Goal: Task Accomplishment & Management: Manage account settings

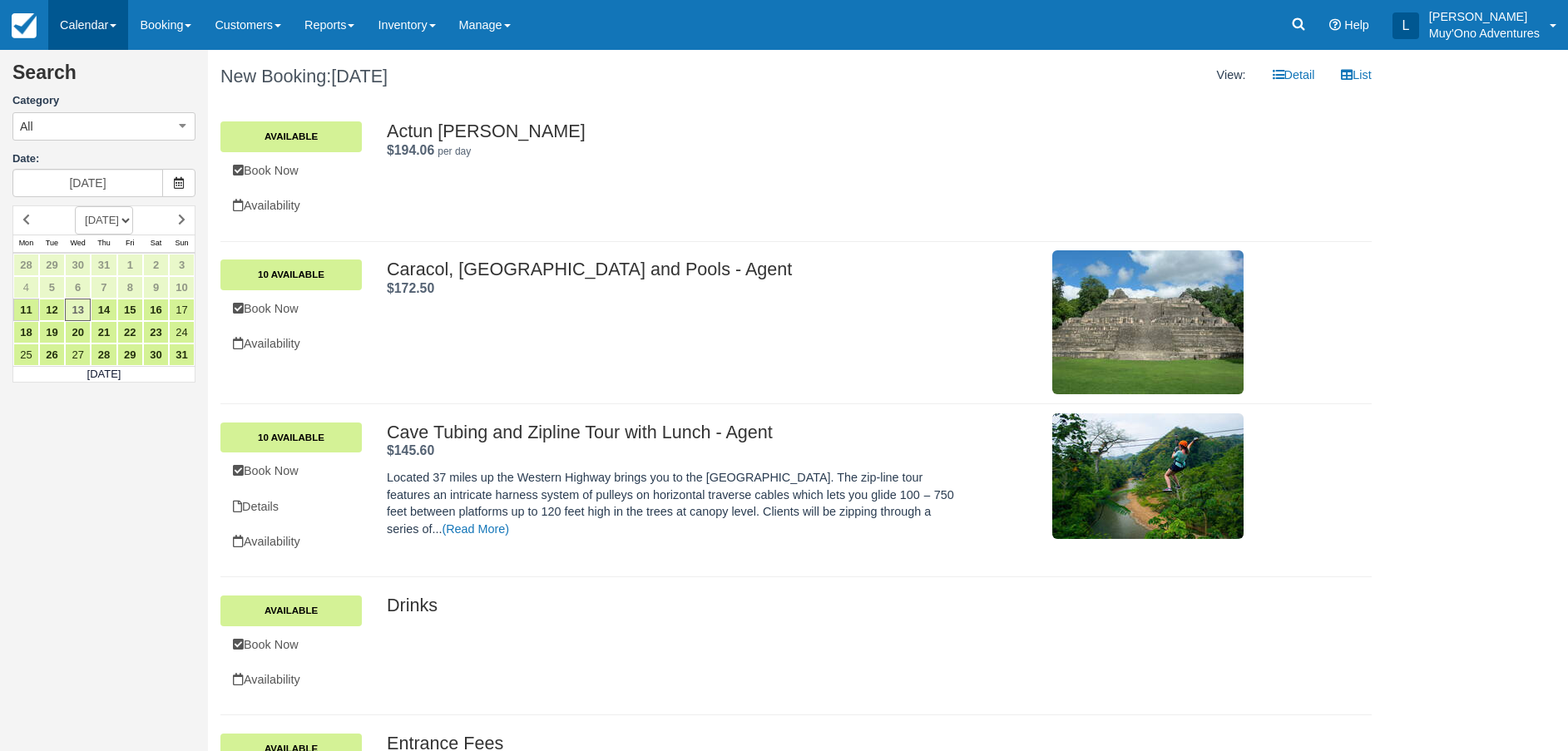
click at [68, 22] on link "Calendar" at bounding box center [87, 25] width 80 height 50
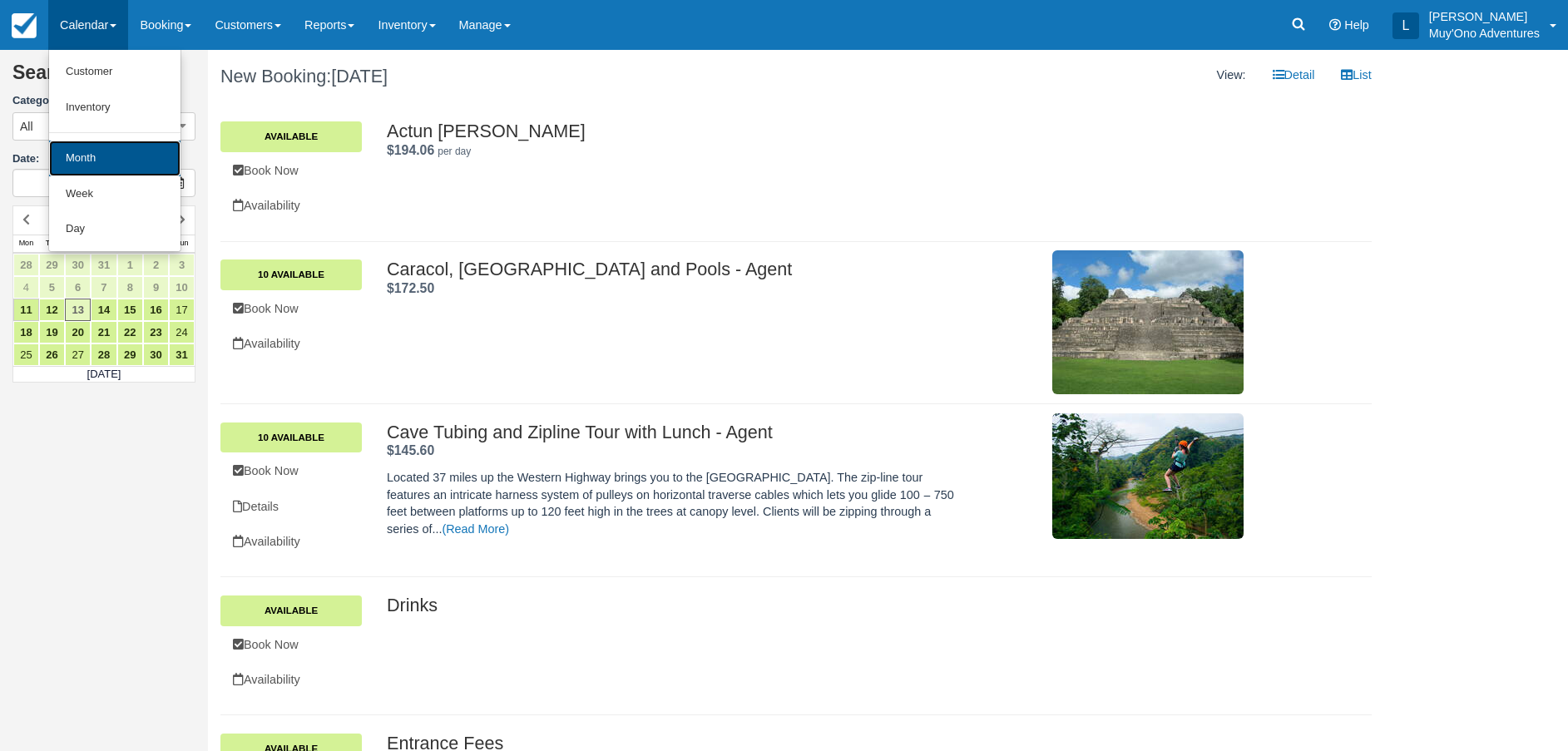
click at [116, 145] on link "Month" at bounding box center [115, 158] width 132 height 36
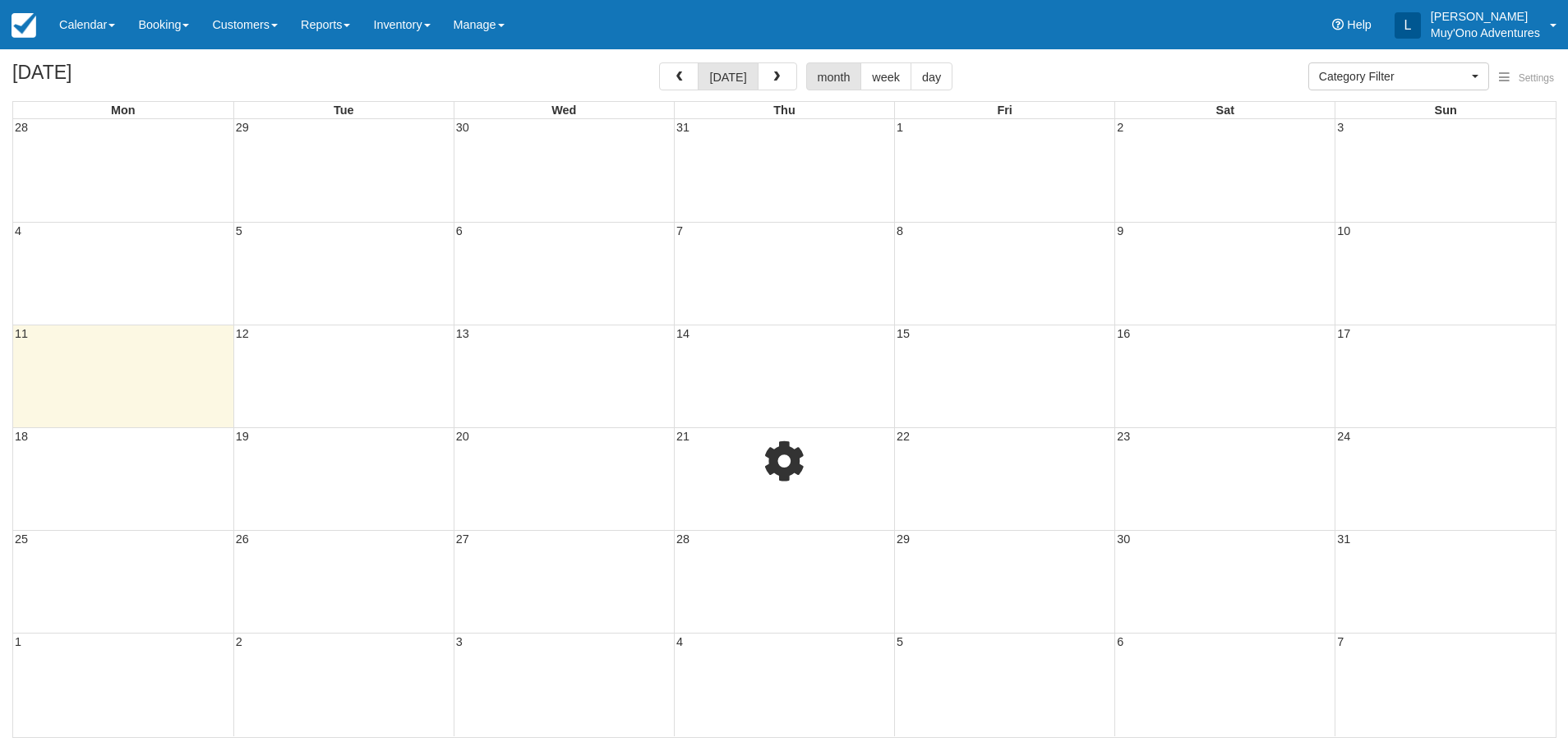
select select
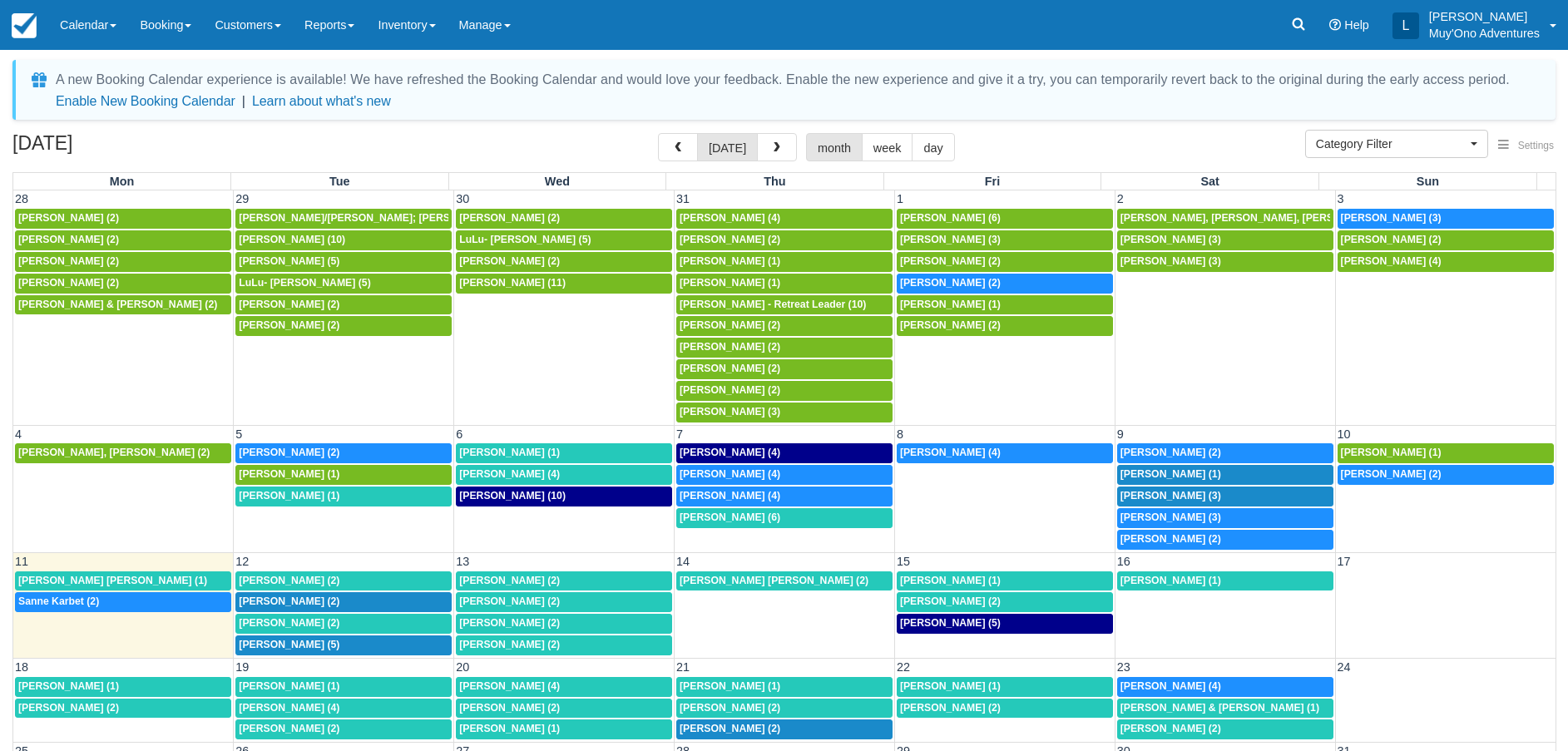
scroll to position [115, 0]
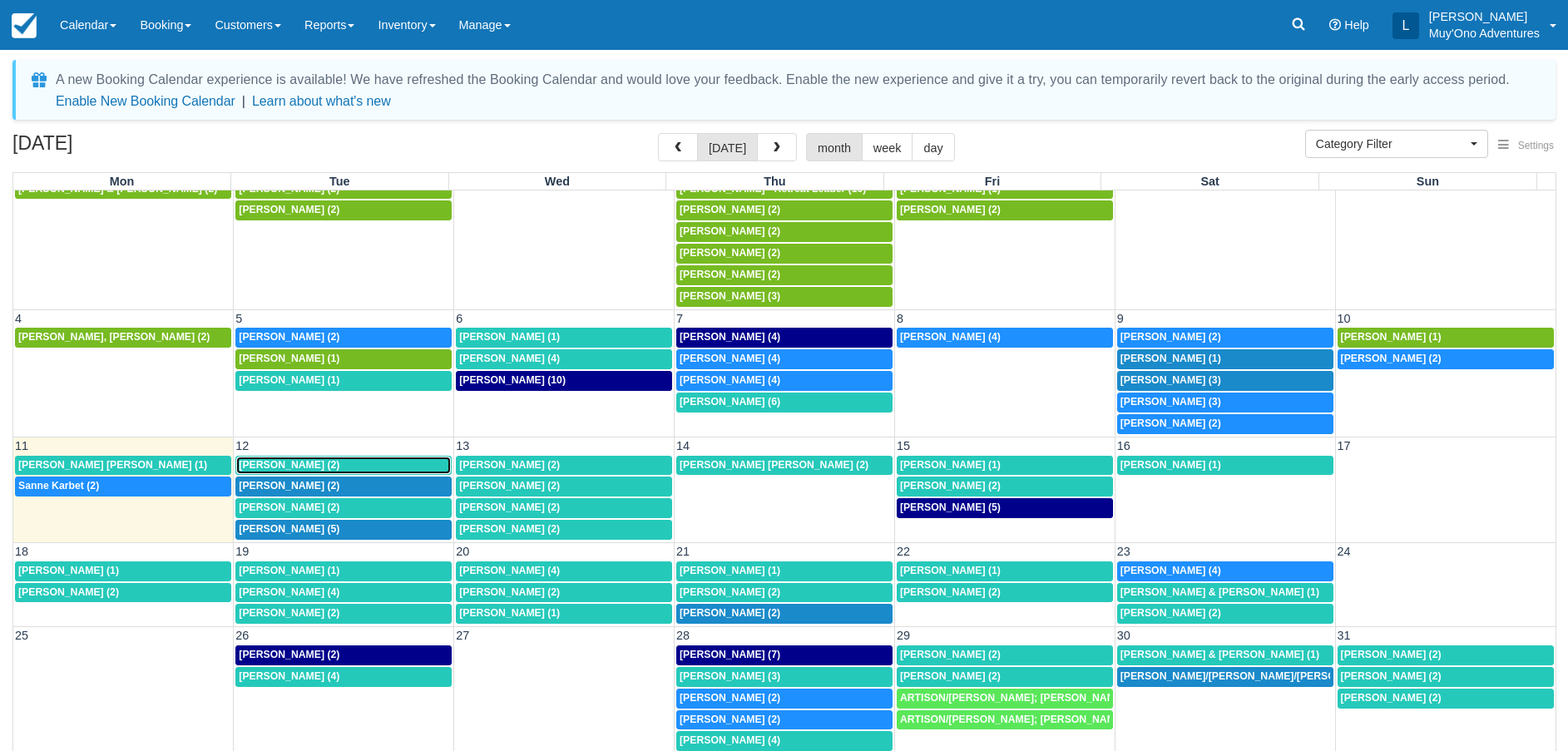
click at [340, 460] on span "[PERSON_NAME] (2)" at bounding box center [289, 465] width 101 height 12
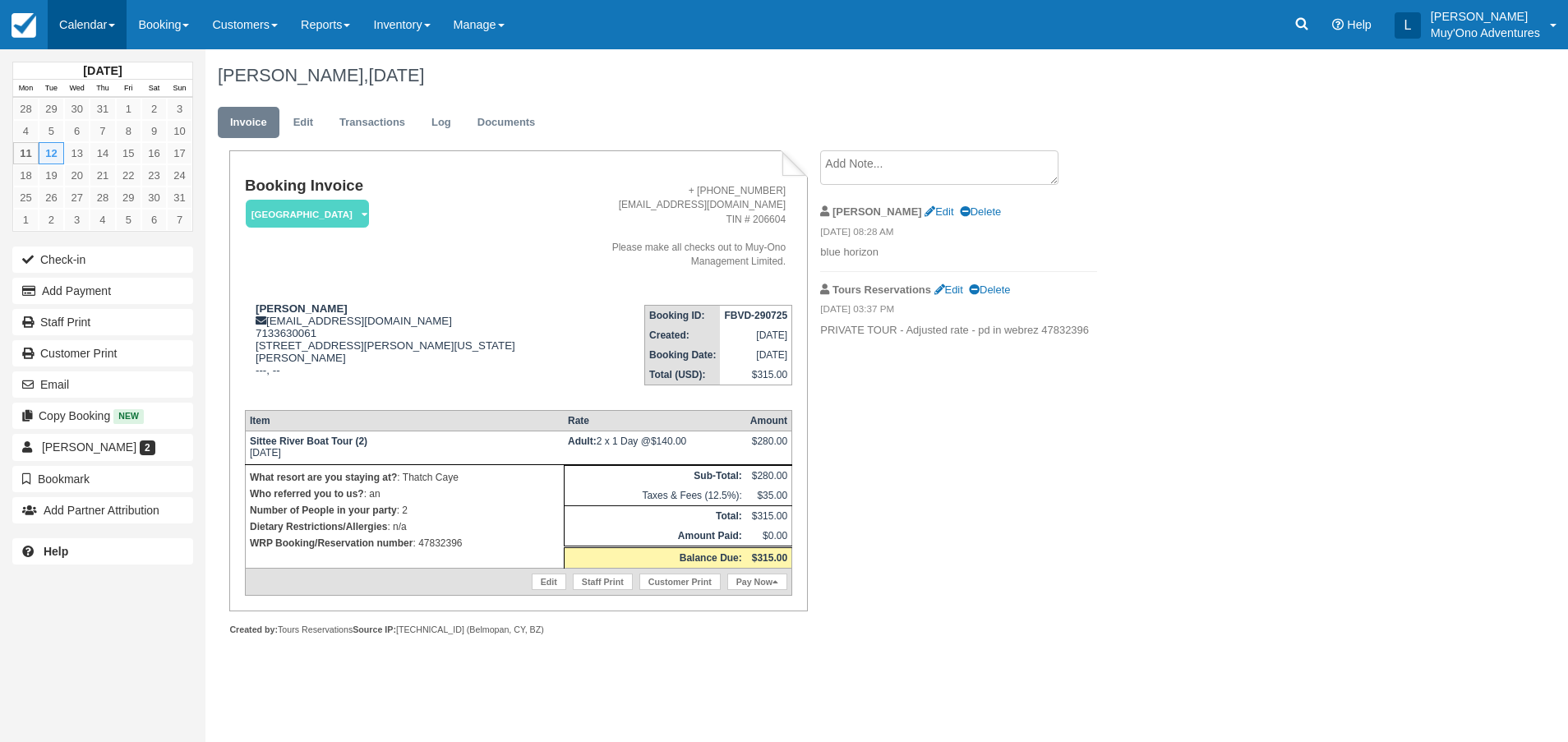
click at [84, 30] on link "Calendar" at bounding box center [86, 25] width 79 height 49
click at [99, 152] on link "Month" at bounding box center [113, 155] width 130 height 35
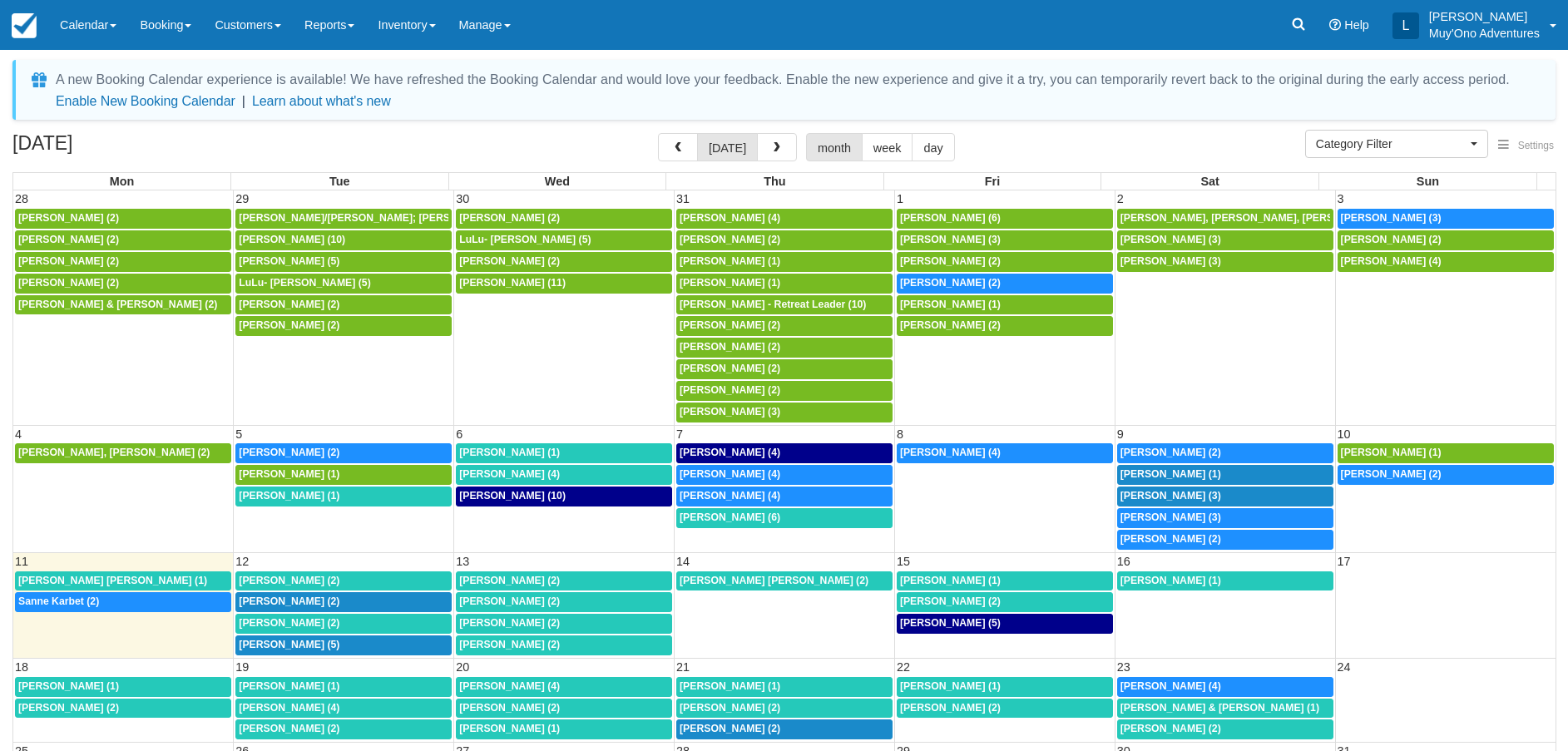
select select
